Goal: Task Accomplishment & Management: Manage account settings

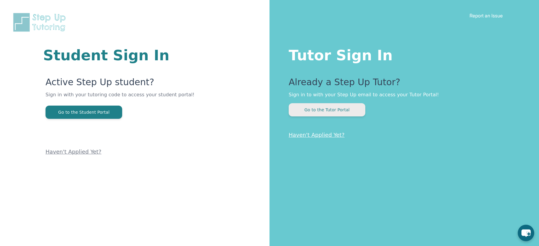
click at [327, 110] on button "Go to the Tutor Portal" at bounding box center [327, 109] width 77 height 13
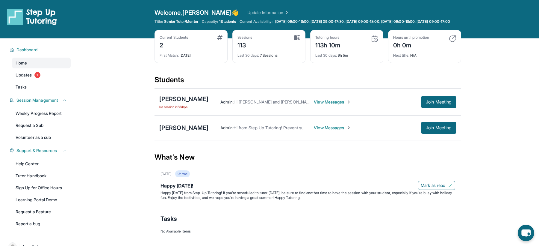
click at [50, 86] on div "Home Updates 1 Tasks" at bounding box center [41, 75] width 59 height 35
click at [177, 131] on div "[PERSON_NAME]" at bounding box center [183, 127] width 49 height 8
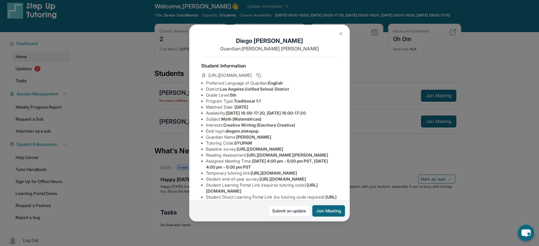
scroll to position [7, 0]
drag, startPoint x: 265, startPoint y: 130, endPoint x: 229, endPoint y: 129, distance: 36.3
click at [229, 129] on li "Eedi login : [PERSON_NAME].atstepup" at bounding box center [272, 131] width 132 height 6
copy span "diegom.atstepup"
click at [340, 35] on img at bounding box center [341, 33] width 5 height 5
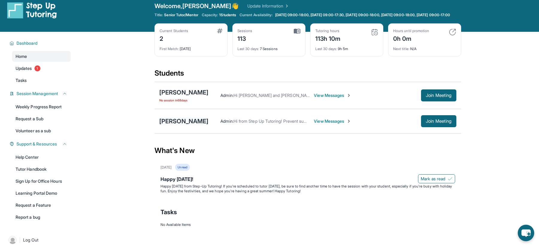
click at [198, 125] on div "[PERSON_NAME]" at bounding box center [183, 121] width 49 height 8
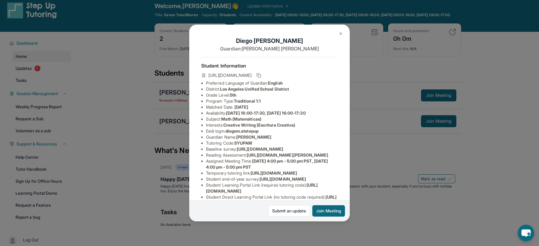
click at [342, 34] on img at bounding box center [341, 33] width 5 height 5
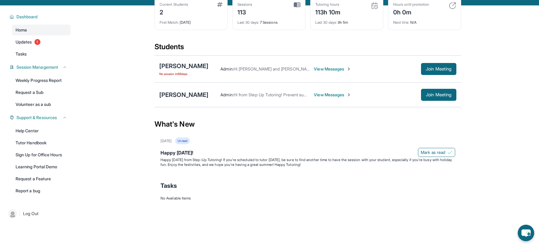
scroll to position [43, 0]
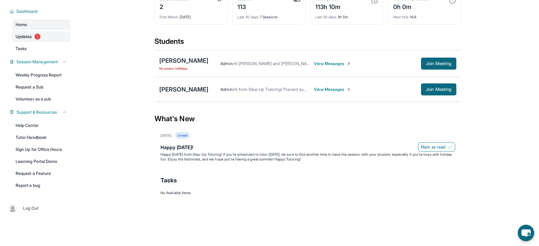
click at [31, 40] on link "Updates 1" at bounding box center [41, 36] width 59 height 11
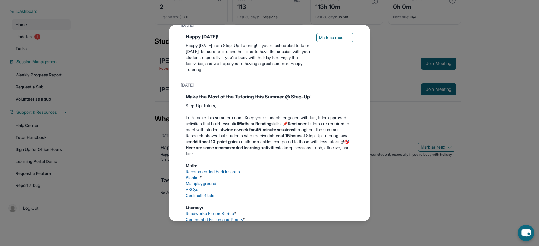
scroll to position [0, 0]
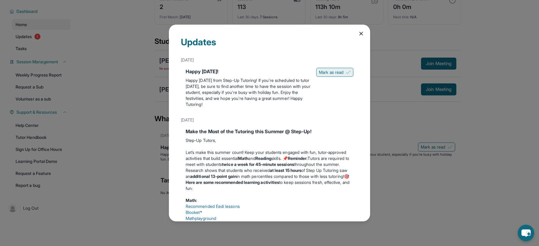
click at [334, 72] on span "Mark as read" at bounding box center [331, 72] width 25 height 6
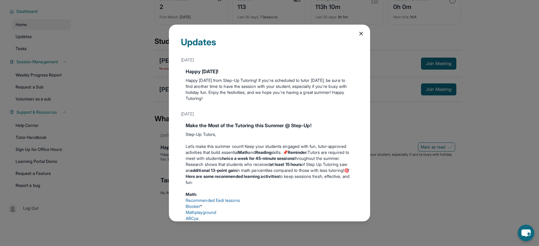
click at [362, 34] on icon at bounding box center [361, 33] width 3 height 3
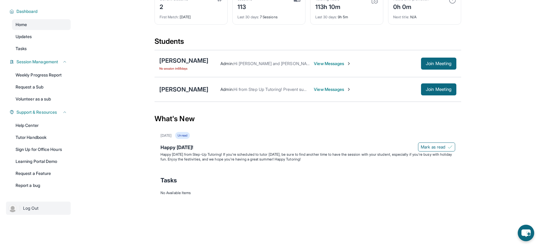
click at [44, 210] on link "| Log Out" at bounding box center [38, 207] width 65 height 13
